Goal: Task Accomplishment & Management: Use online tool/utility

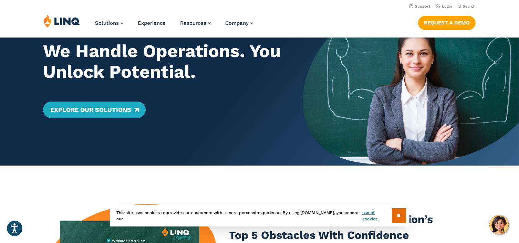
scroll to position [28, 0]
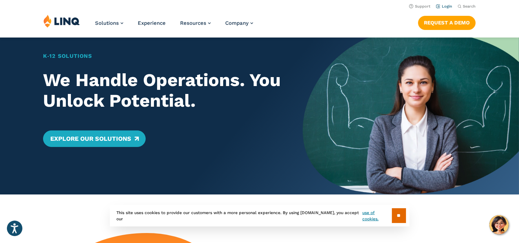
click at [445, 4] on li "Login" at bounding box center [444, 6] width 16 height 8
click at [445, 7] on link "Login" at bounding box center [444, 6] width 16 height 4
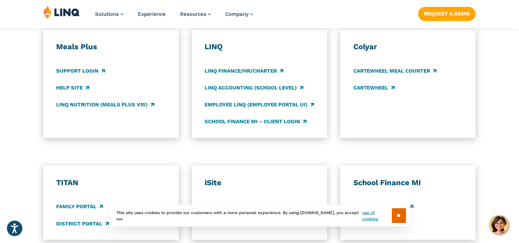
scroll to position [370, 0]
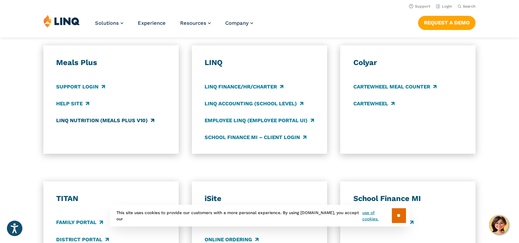
click at [78, 121] on link "LINQ Nutrition (Meals Plus v10)" at bounding box center [105, 121] width 98 height 8
